Goal: Task Accomplishment & Management: Use online tool/utility

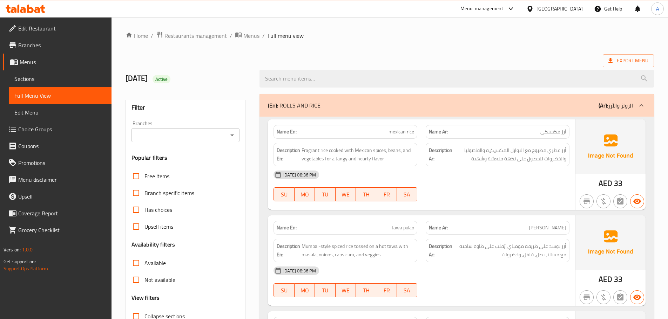
click at [199, 33] on span "Restaurants management" at bounding box center [195, 36] width 62 height 8
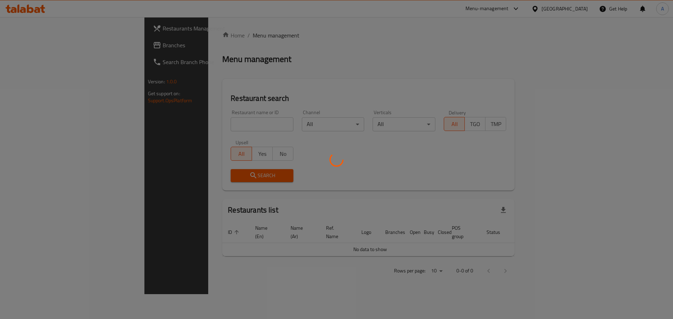
click at [189, 123] on div at bounding box center [336, 159] width 673 height 319
click at [190, 125] on div at bounding box center [336, 159] width 673 height 319
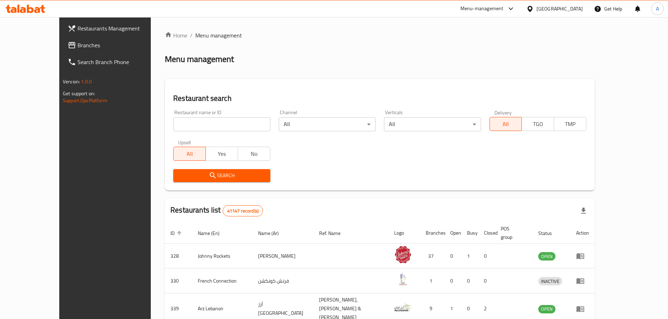
click at [195, 122] on div "Home / Menu management Menu management Restaurant search Restaurant name or ID …" at bounding box center [380, 271] width 430 height 480
click at [195, 122] on input "search" at bounding box center [221, 124] width 97 height 14
paste input "Super Haveli"
type input "Super Haveli"
click button "Search" at bounding box center [221, 175] width 97 height 13
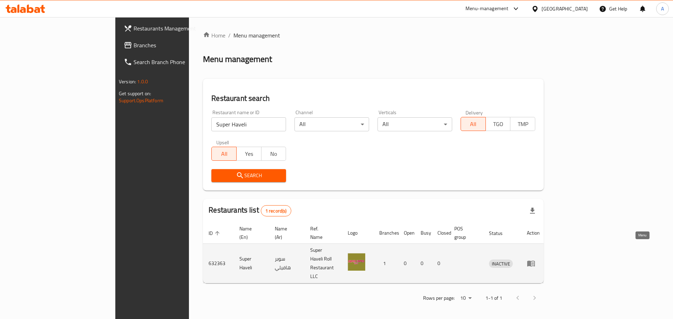
click at [534, 262] on icon "enhanced table" at bounding box center [532, 263] width 2 height 3
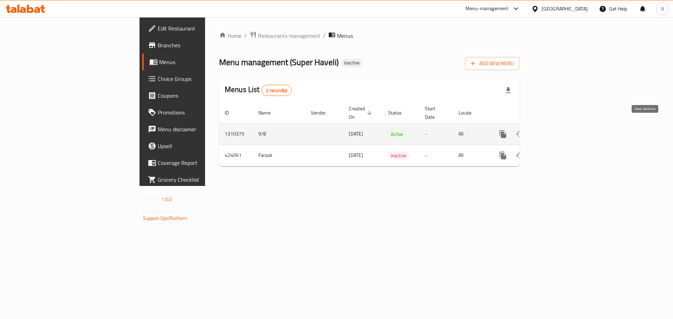
click at [557, 131] on icon "enhanced table" at bounding box center [553, 134] width 6 height 6
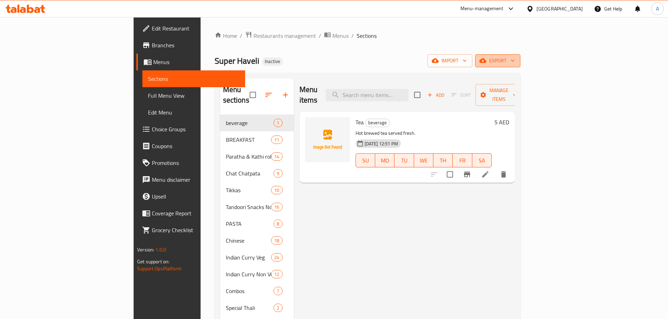
click at [520, 56] on button "export" at bounding box center [497, 60] width 45 height 13
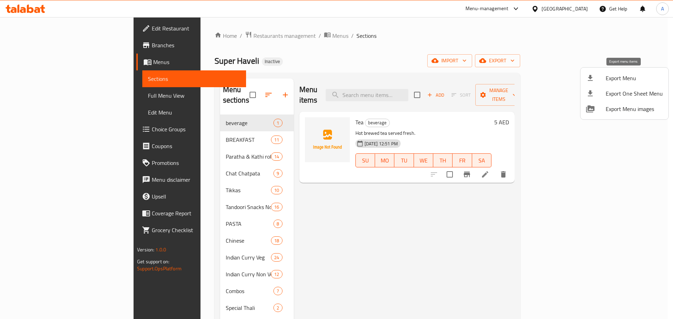
click at [612, 79] on span "Export Menu" at bounding box center [634, 78] width 57 height 8
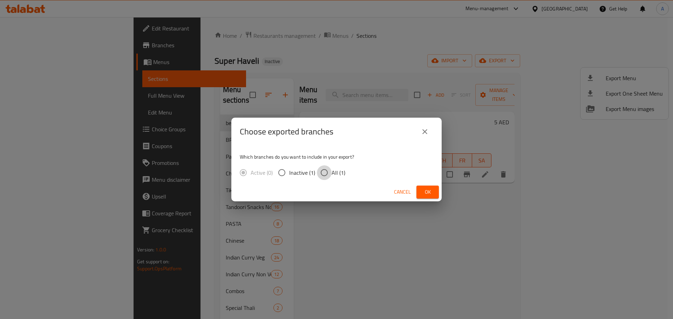
click at [330, 177] on input "All (1)" at bounding box center [324, 172] width 15 height 15
radio input "true"
click at [425, 193] on span "Ok" at bounding box center [427, 192] width 11 height 9
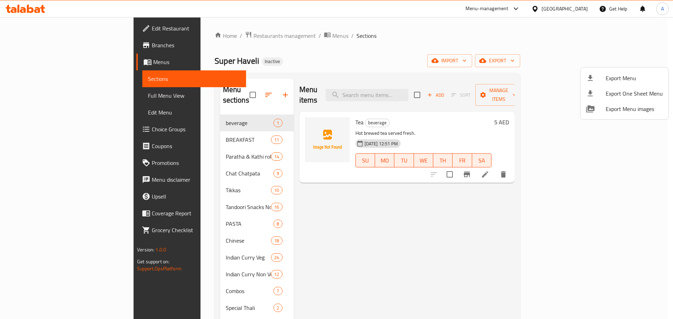
click at [51, 98] on div at bounding box center [336, 159] width 673 height 319
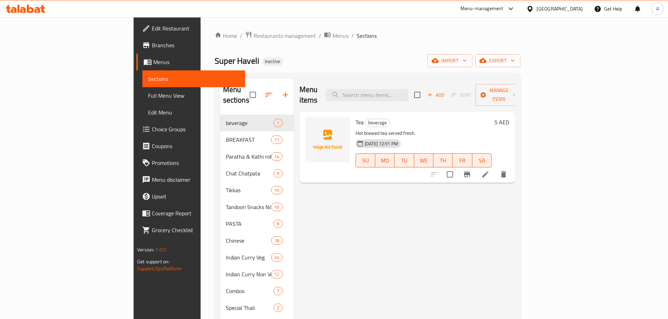
click at [148, 93] on span "Full Menu View" at bounding box center [193, 95] width 91 height 8
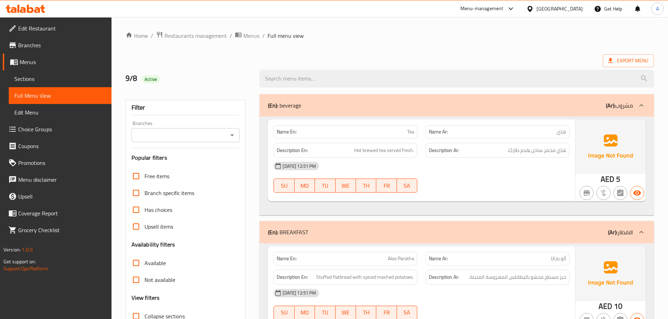
click at [320, 108] on div "(En): beverage (Ar): مشروب" at bounding box center [450, 105] width 365 height 8
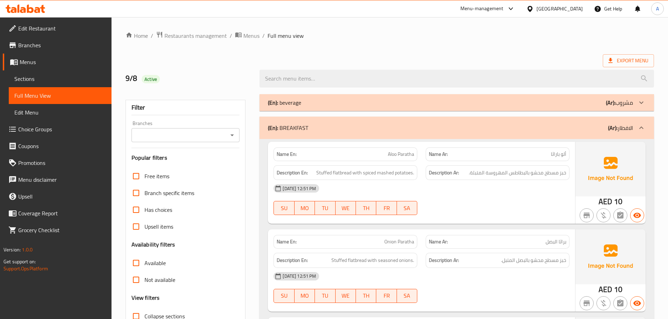
click at [328, 121] on div "(En): BREAKFAST (Ar): الافطار" at bounding box center [456, 128] width 394 height 22
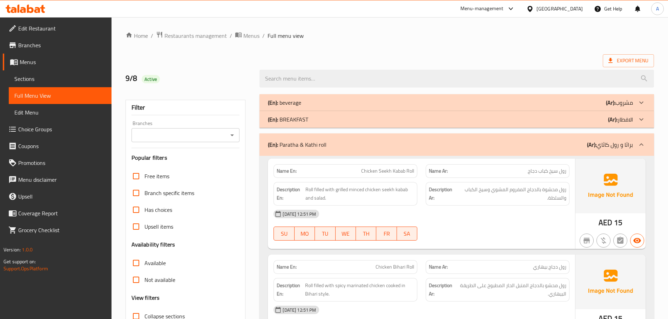
click at [360, 145] on div "(En): Paratha & [PERSON_NAME] (Ar): براثا و رول كاثاي" at bounding box center [450, 145] width 365 height 8
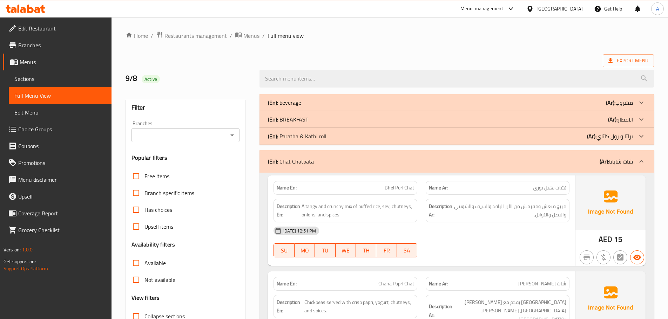
click at [315, 160] on div "(En): Chat Chatpata (Ar): شات شاباتا" at bounding box center [450, 161] width 365 height 8
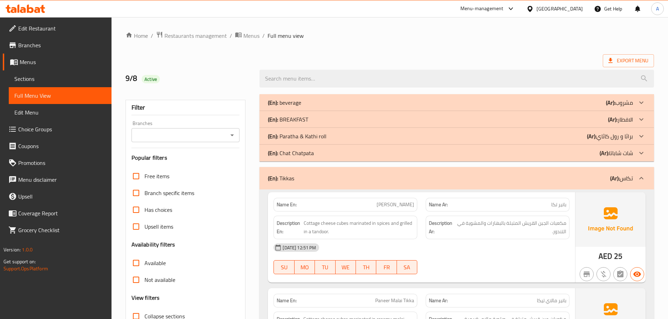
click at [302, 180] on div "(En): Tikkas (Ar): تكاس" at bounding box center [450, 178] width 365 height 8
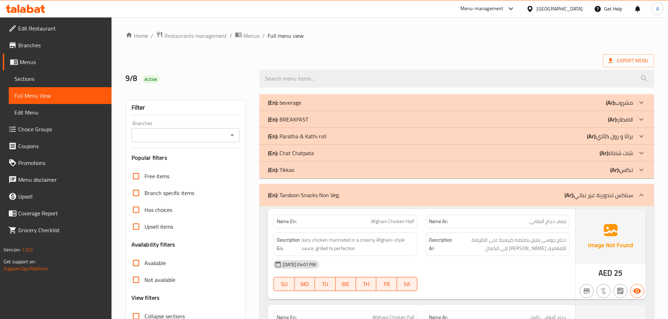
click at [319, 198] on p "(En): Tandoori Snacks Non Veg." at bounding box center [304, 195] width 72 height 8
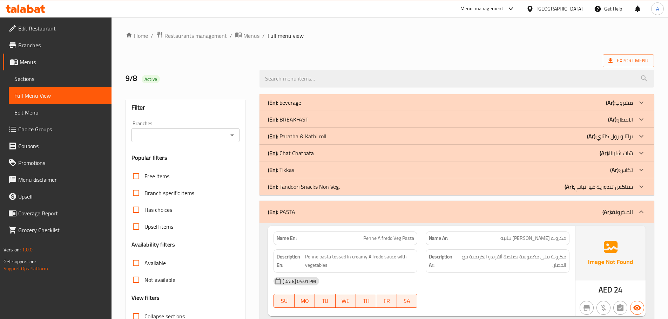
click at [296, 208] on div "(En): PASTA (Ar): المكرونة" at bounding box center [450, 212] width 365 height 8
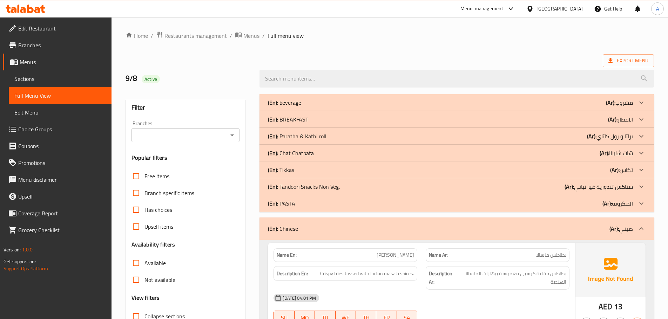
click at [311, 224] on div "(En): Chinese (Ar): صيني" at bounding box center [456, 229] width 394 height 22
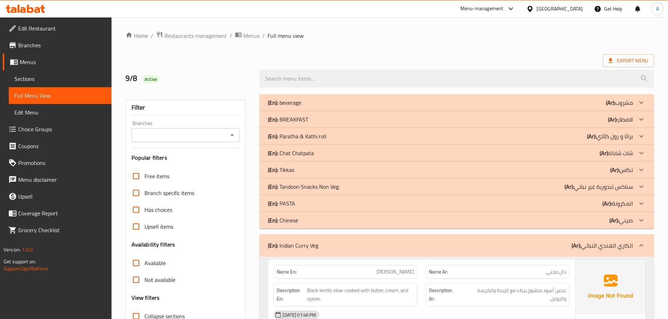
click at [298, 244] on p "(En): Indian Curry Veg" at bounding box center [293, 245] width 50 height 8
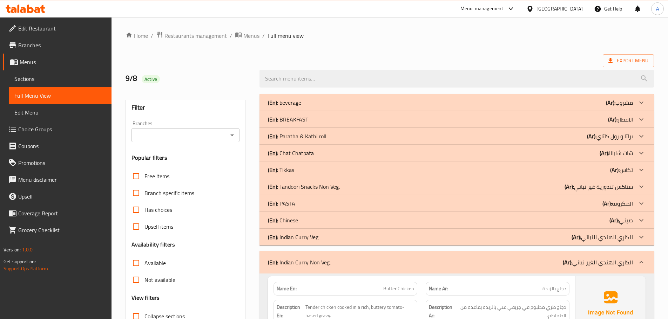
click at [309, 261] on p "(En): Indian Curry Non Veg." at bounding box center [299, 262] width 63 height 8
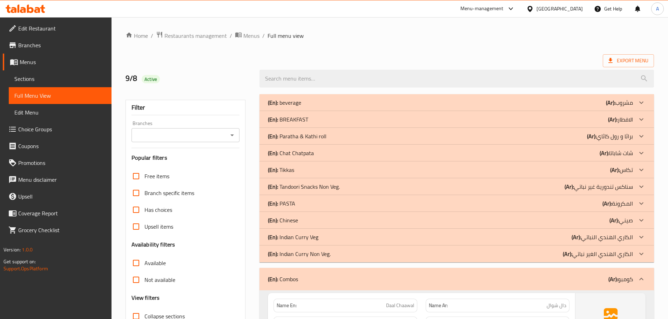
click at [309, 258] on p "(En): Indian Curry Non Veg." at bounding box center [299, 254] width 63 height 8
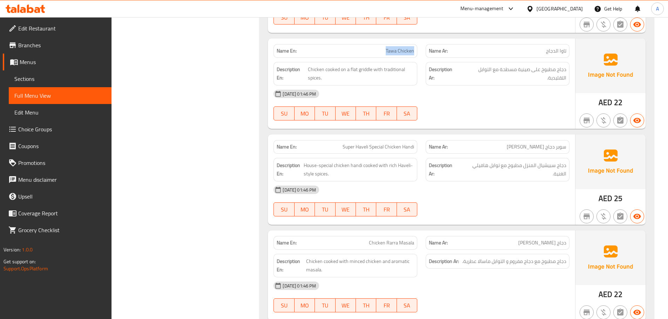
scroll to position [487, 0]
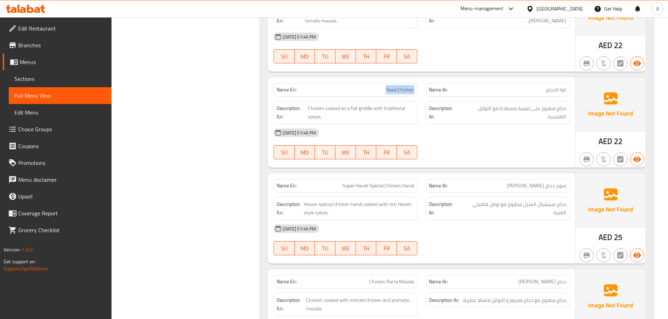
click at [403, 91] on span "Tawa Chicken" at bounding box center [400, 89] width 28 height 7
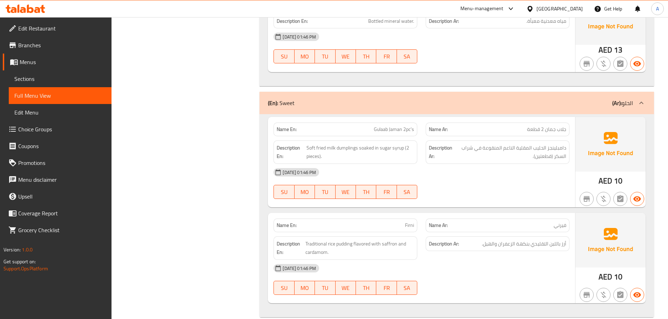
scroll to position [6533, 0]
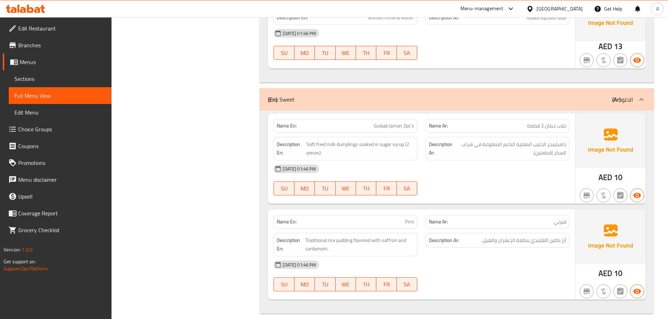
drag, startPoint x: 465, startPoint y: 87, endPoint x: 428, endPoint y: 129, distance: 55.7
click at [465, 95] on div "(En): Sweet (Ar): الحلو" at bounding box center [450, 99] width 365 height 8
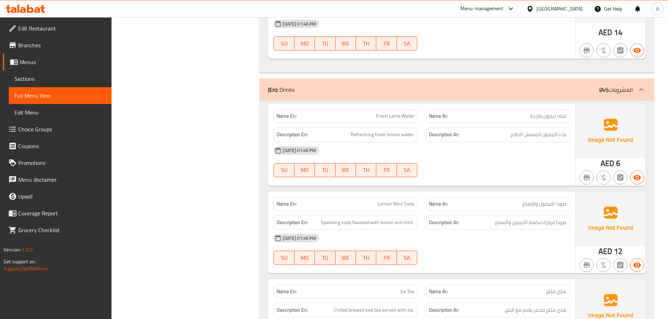
scroll to position [5799, 0]
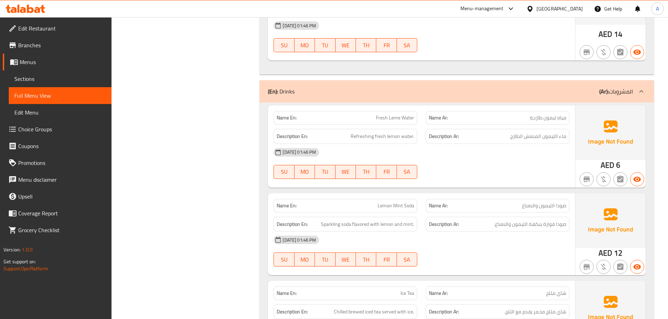
click at [489, 89] on div "(En): Drinks (Ar): المشروبات" at bounding box center [456, 91] width 394 height 22
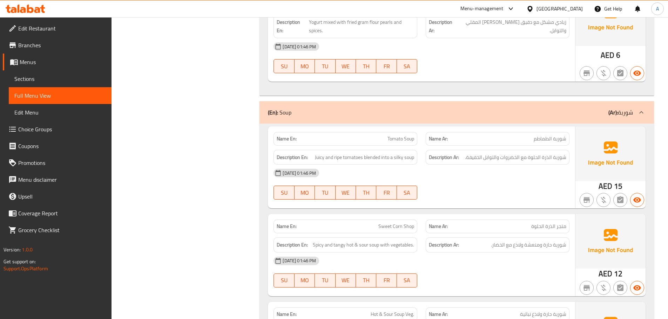
scroll to position [5284, 0]
click at [452, 110] on div "(En): Soup (Ar): شوربة" at bounding box center [456, 113] width 394 height 22
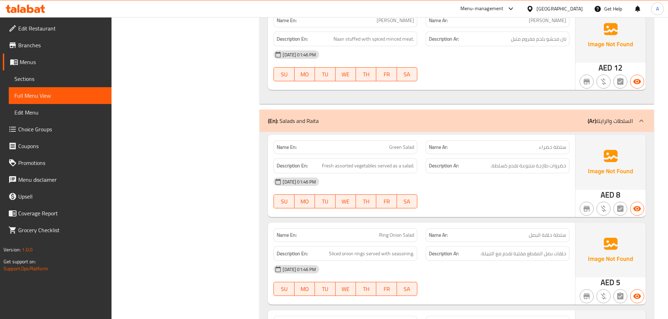
scroll to position [4878, 0]
click at [423, 117] on div "(En): Salads and Raita (Ar): السلطات والرايتا" at bounding box center [450, 121] width 365 height 8
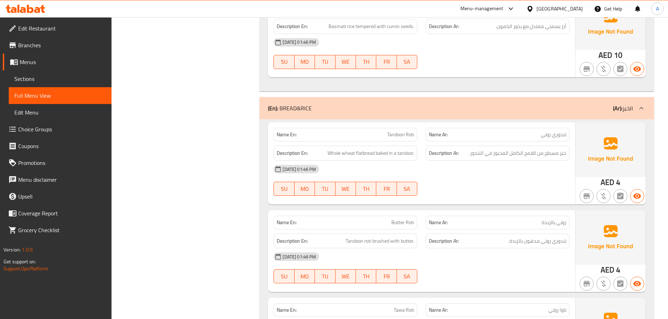
scroll to position [3517, 0]
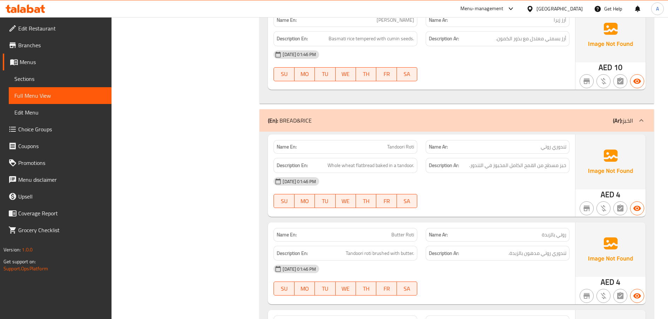
click at [398, 116] on div "(En): BREAD&RICE (Ar): الخبز" at bounding box center [450, 120] width 365 height 8
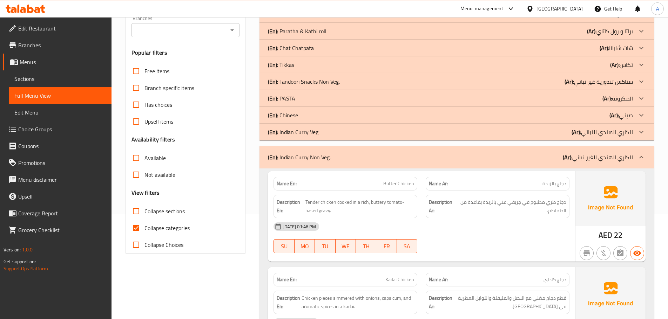
scroll to position [210, 0]
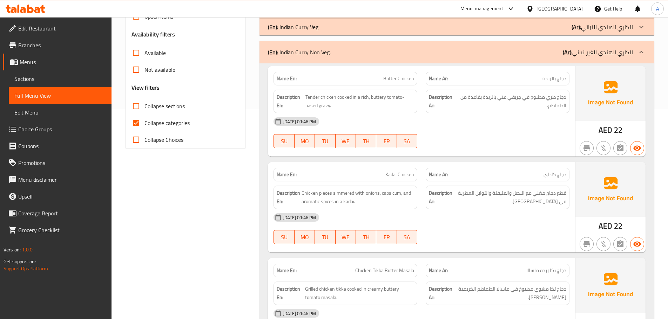
click at [173, 125] on span "Collapse categories" at bounding box center [166, 123] width 45 height 8
click at [144, 125] on input "Collapse categories" at bounding box center [136, 123] width 17 height 17
checkbox input "false"
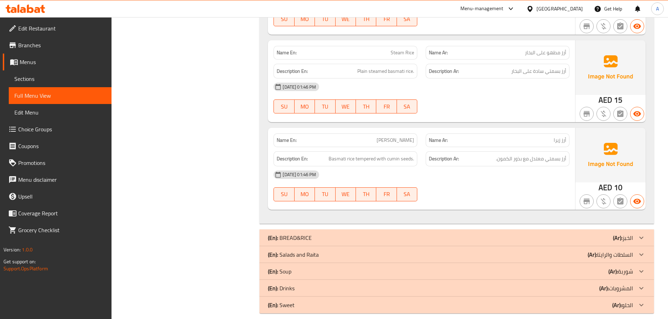
scroll to position [417, 0]
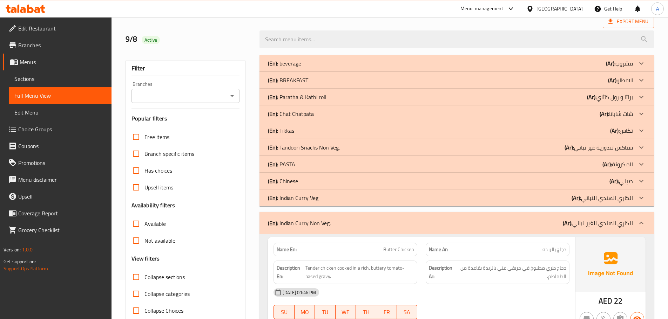
scroll to position [105, 0]
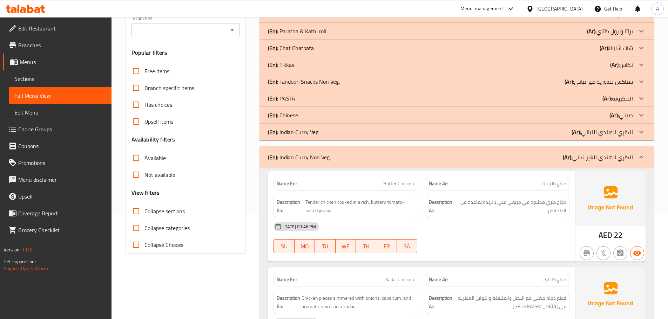
click at [387, 182] on span "Butter Chicken" at bounding box center [398, 183] width 31 height 7
copy span "Butter Chicken"
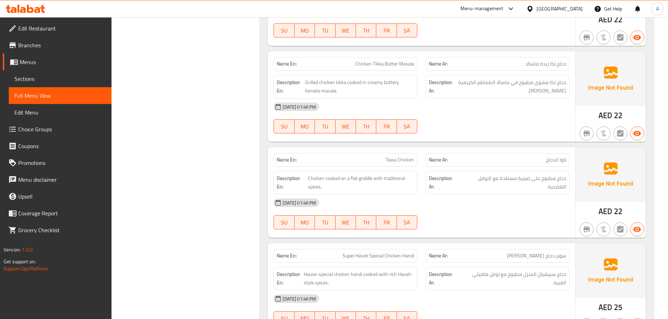
click at [506, 206] on div "[DATE] 01:46 PM" at bounding box center [421, 203] width 304 height 17
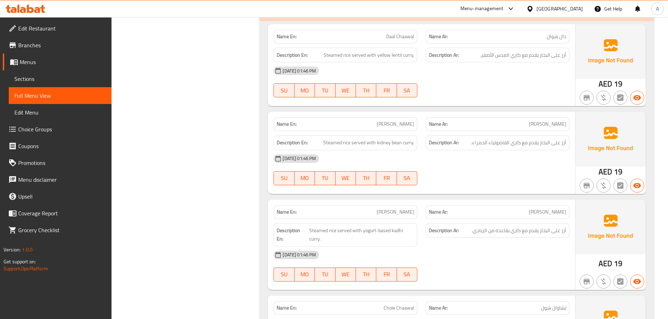
scroll to position [1468, 0]
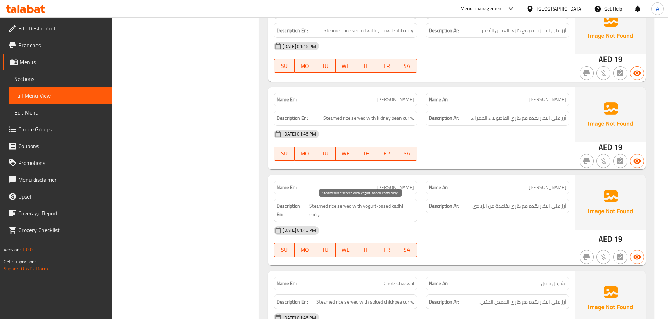
click at [386, 206] on span "Steamed rice served with yogurt-based kadhi curry." at bounding box center [361, 210] width 105 height 17
click at [454, 230] on div "[DATE] 01:46 PM" at bounding box center [421, 230] width 304 height 17
click at [396, 206] on span "Steamed rice served with yogurt-based kadhi curry." at bounding box center [361, 210] width 105 height 17
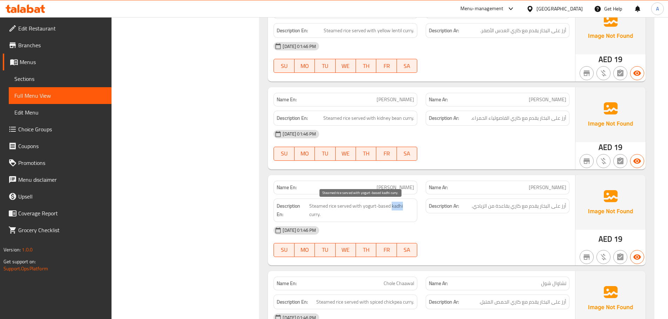
click at [396, 206] on span "Steamed rice served with yogurt-based kadhi curry." at bounding box center [361, 210] width 105 height 17
click at [394, 207] on span "Steamed rice served with yogurt-based kadhi curry." at bounding box center [361, 210] width 105 height 17
click at [394, 205] on span "Steamed rice served with yogurt-based kadhi curry." at bounding box center [361, 210] width 105 height 17
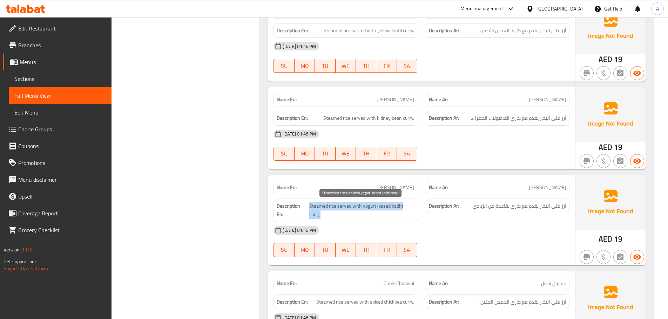
copy span "Steamed rice served with yogurt-based kadhi curry."
click at [495, 231] on div "[DATE] 01:46 PM" at bounding box center [421, 230] width 304 height 17
click at [397, 185] on span "[PERSON_NAME]" at bounding box center [394, 187] width 37 height 7
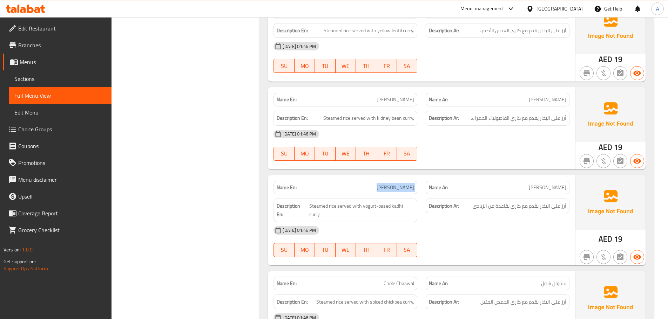
copy span "[PERSON_NAME]"
click at [499, 234] on div "[DATE] 01:46 PM" at bounding box center [421, 230] width 304 height 17
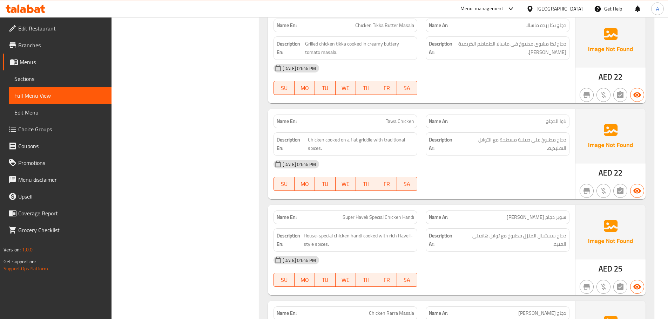
scroll to position [491, 0]
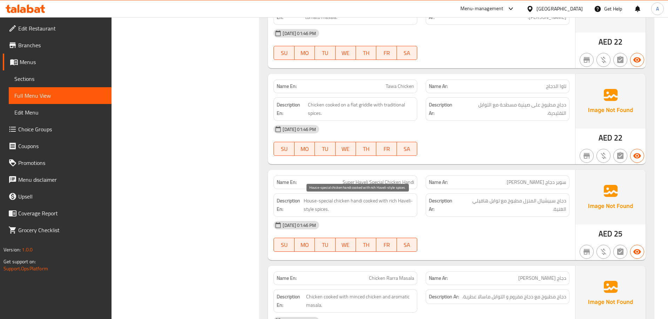
click at [325, 205] on span "House-special chicken handi cooked with rich Haveli-style spices." at bounding box center [358, 205] width 110 height 17
copy span "House-special chicken handi cooked with rich Haveli-style spices."
click at [503, 228] on div "[DATE] 01:46 PM" at bounding box center [421, 225] width 304 height 17
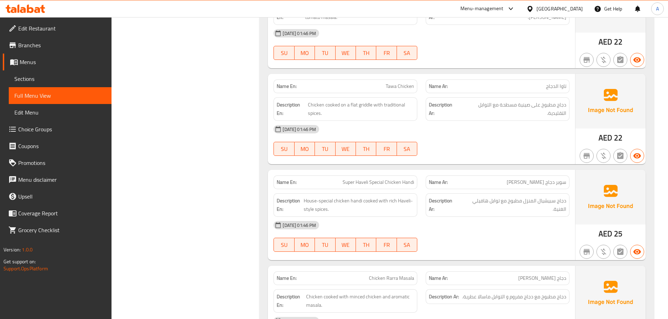
click at [343, 192] on div "Description En: House-special chicken handi cooked with rich Haveli-style spice…" at bounding box center [345, 205] width 152 height 32
click at [342, 202] on span "House-special chicken handi cooked with rich Haveli-style spices." at bounding box center [358, 205] width 110 height 17
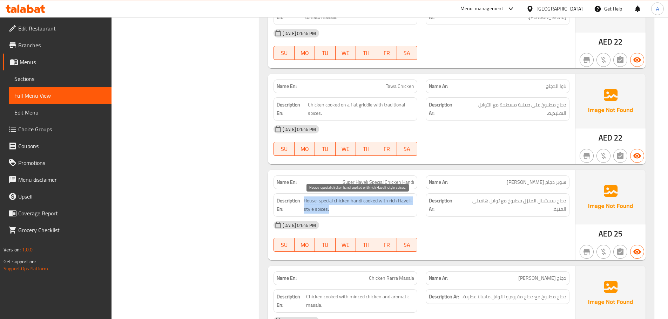
click at [342, 202] on span "House-special chicken handi cooked with rich Haveli-style spices." at bounding box center [358, 205] width 110 height 17
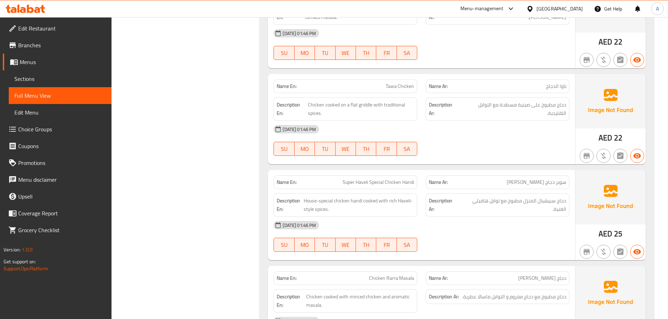
click at [509, 217] on div "[DATE] 01:46 PM" at bounding box center [421, 225] width 304 height 17
click at [529, 203] on span "دجاج سبيشيال المنزل مطبوخ مع توابل هافيلي الغنية." at bounding box center [512, 205] width 107 height 17
click at [530, 203] on span "دجاج سبيشيال المنزل مطبوخ مع توابل هافيلي الغنية." at bounding box center [512, 205] width 107 height 17
drag, startPoint x: 565, startPoint y: 202, endPoint x: 530, endPoint y: 200, distance: 35.1
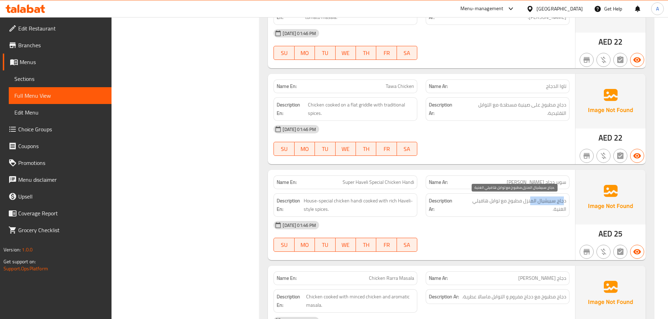
click at [530, 200] on span "دجاج سبيشيال المنزل مطبوخ مع توابل هافيلي الغنية." at bounding box center [512, 205] width 107 height 17
click at [525, 200] on span "دجاج سبيشيال المنزل مطبوخ مع توابل هافيلي الغنية." at bounding box center [512, 205] width 107 height 17
drag, startPoint x: 522, startPoint y: 201, endPoint x: 565, endPoint y: 200, distance: 43.1
click at [565, 200] on span "دجاج سبيشيال المنزل مطبوخ مع توابل هافيلي الغنية." at bounding box center [512, 205] width 107 height 17
copy span "دجاج سبيشيال المنزل"
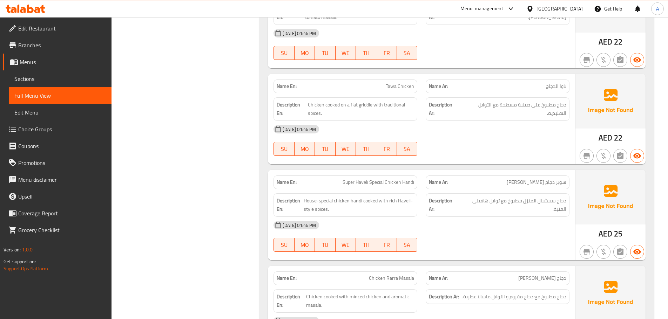
click at [553, 237] on div "[DATE] 01:46 PM SU MO TU WE TH FR SA" at bounding box center [421, 236] width 304 height 39
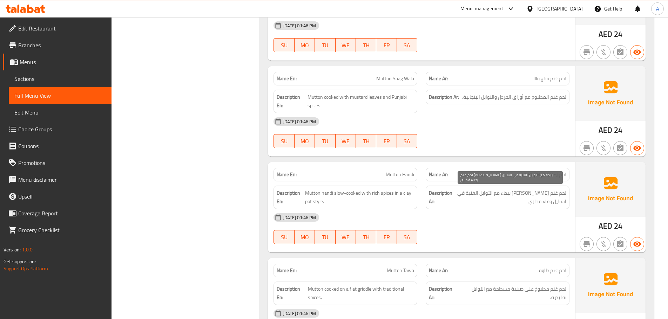
scroll to position [981, 0]
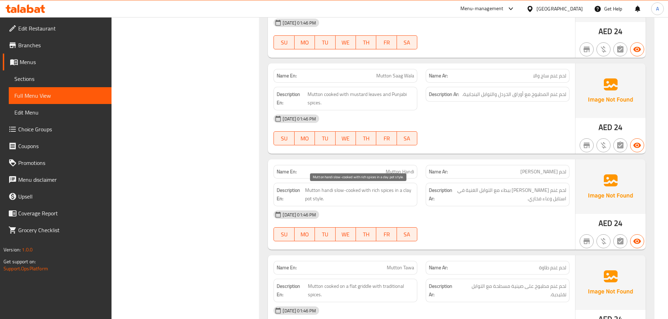
click at [380, 190] on span "Mutton handi slow-cooked with rich spices in a clay pot style." at bounding box center [359, 194] width 109 height 17
copy span "Mutton handi slow-cooked with rich spices in a clay pot style."
click at [532, 219] on div "[DATE] 01:46 PM" at bounding box center [421, 214] width 304 height 17
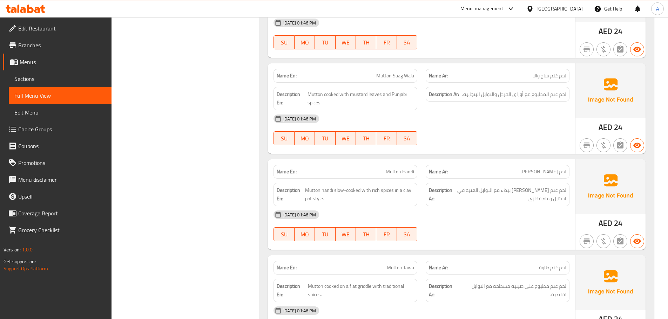
click at [528, 211] on div "[DATE] 01:46 PM" at bounding box center [421, 214] width 304 height 17
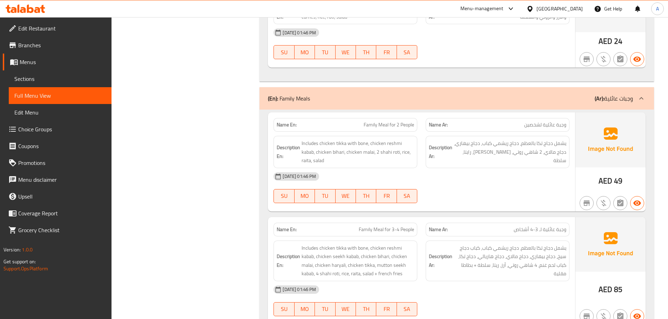
scroll to position [2313, 0]
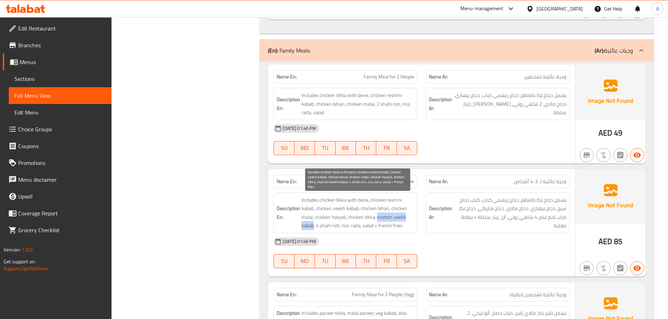
drag, startPoint x: 375, startPoint y: 216, endPoint x: 314, endPoint y: 224, distance: 62.1
click at [314, 224] on span "Includes chicken tikka with bone, chicken reshmi kabab, chicken seekh kabab, ch…" at bounding box center [357, 213] width 112 height 34
copy span "mutton seekh kabab"
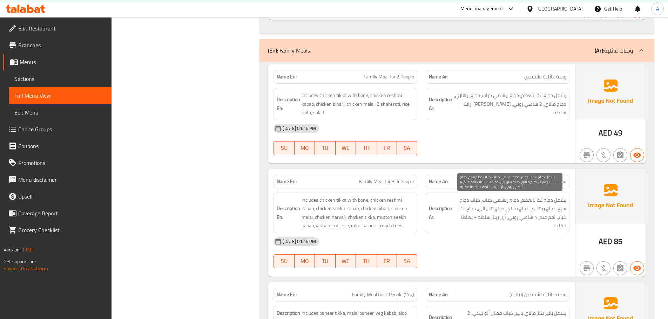
click at [556, 219] on span "يشمل دجاج تكا بالعظم، دجاج ريشمي كباب، كباب دجاج سيخ، دجاج بيهاري، دجاج مالاي، …" at bounding box center [509, 213] width 112 height 34
drag, startPoint x: 566, startPoint y: 216, endPoint x: 539, endPoint y: 218, distance: 27.1
click at [539, 218] on div "Description Ar: يشمل دجاج تكا بالعظم، دجاج ريشمي كباب، كباب دجاج سيخ، دجاج بيها…" at bounding box center [497, 213] width 144 height 41
copy span "كباب لحم غنم"
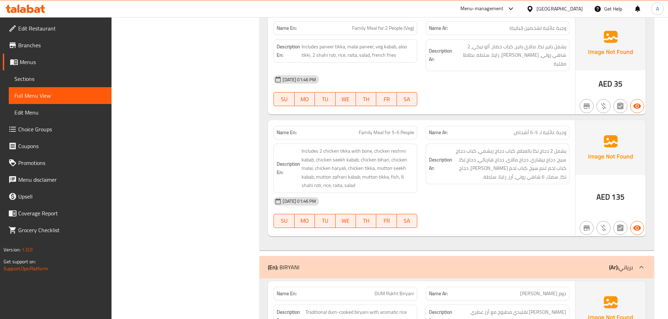
scroll to position [2397, 0]
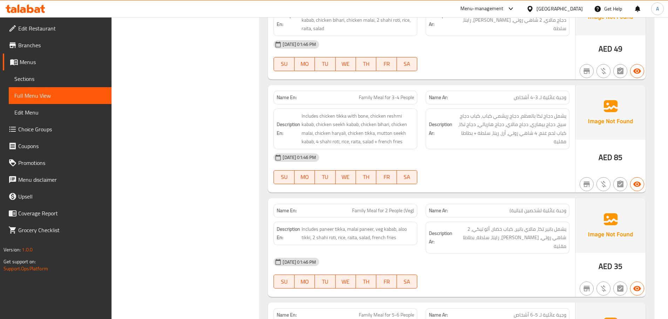
click at [544, 164] on div "[DATE] 01:46 PM" at bounding box center [421, 157] width 304 height 17
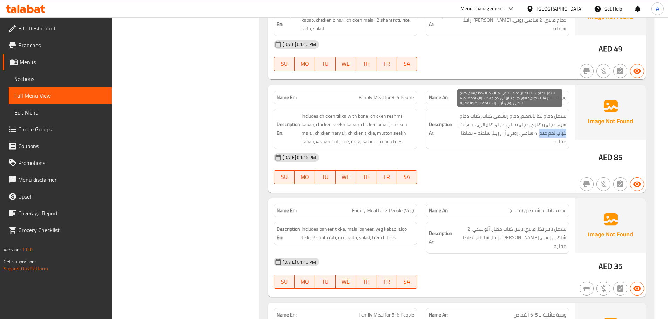
drag, startPoint x: 538, startPoint y: 133, endPoint x: 565, endPoint y: 132, distance: 26.3
click at [565, 132] on span "يشمل دجاج تكا بالعظم، دجاج ريشمي كباب، كباب دجاج سيخ، دجاج بيهاري، دجاج مالاي، …" at bounding box center [509, 129] width 112 height 34
copy span "كباب لحم غنم"
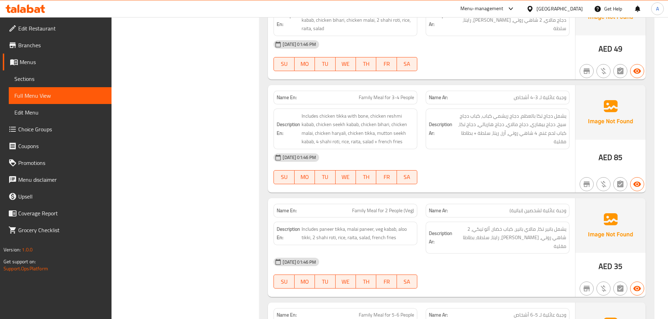
click at [527, 163] on div "[DATE] 01:46 PM" at bounding box center [421, 157] width 304 height 17
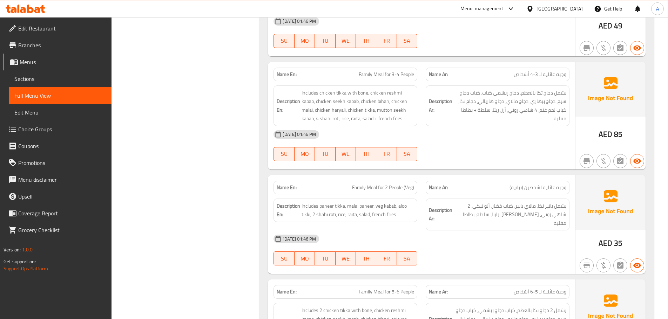
scroll to position [2467, 0]
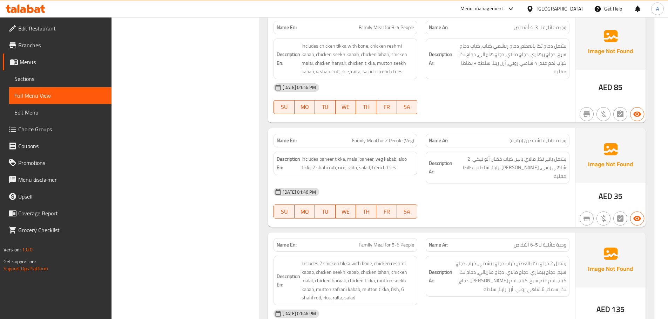
click at [481, 187] on div "[DATE] 01:46 PM" at bounding box center [421, 192] width 304 height 17
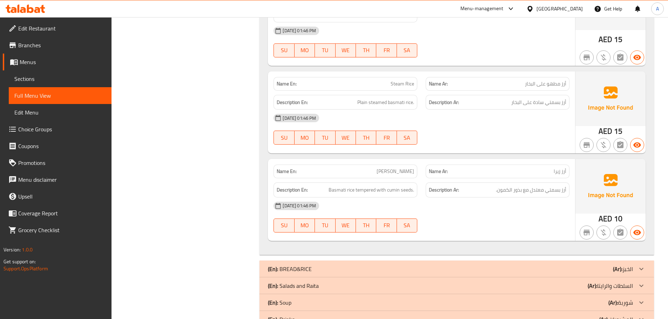
scroll to position [3378, 0]
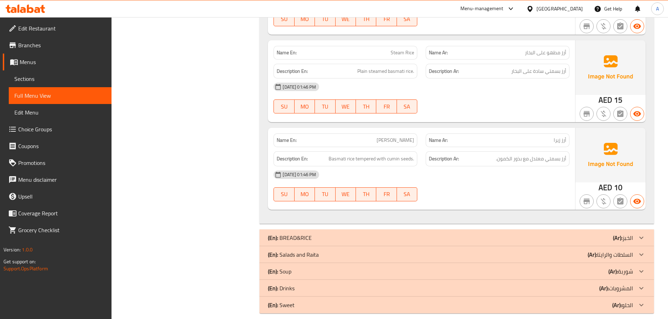
drag, startPoint x: 230, startPoint y: 259, endPoint x: 233, endPoint y: 254, distance: 5.8
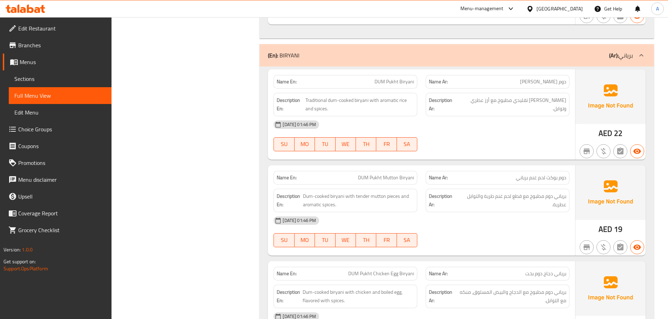
scroll to position [2661, 0]
